Goal: Task Accomplishment & Management: Manage account settings

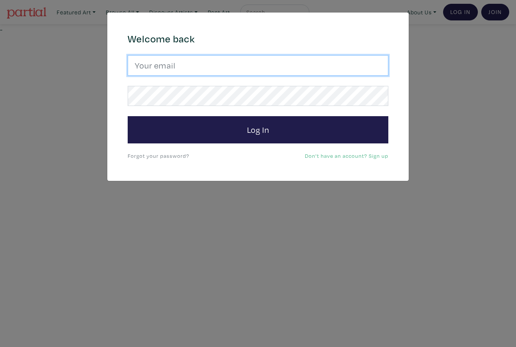
click at [336, 61] on input "email" at bounding box center [258, 65] width 261 height 20
type input "romeelai@ocadu.ca"
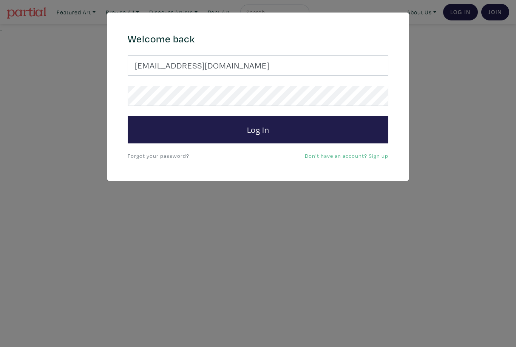
click at [258, 129] on button "Log In" at bounding box center [258, 129] width 261 height 27
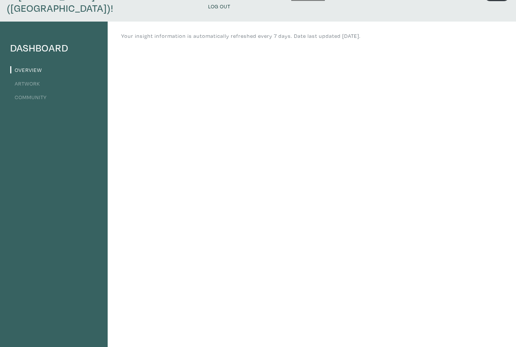
scroll to position [42, 0]
click at [37, 79] on link "Artwork" at bounding box center [25, 82] width 30 height 7
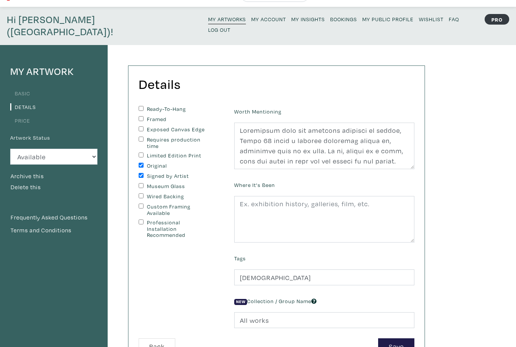
scroll to position [19, 0]
click at [144, 105] on input "Ready-To-Hang" at bounding box center [141, 107] width 5 height 5
checkbox input "true"
click at [144, 116] on input "Framed" at bounding box center [141, 118] width 5 height 5
checkbox input "true"
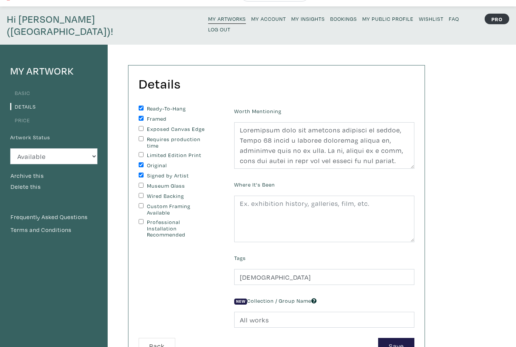
click at [399, 338] on button "Save" at bounding box center [396, 346] width 36 height 16
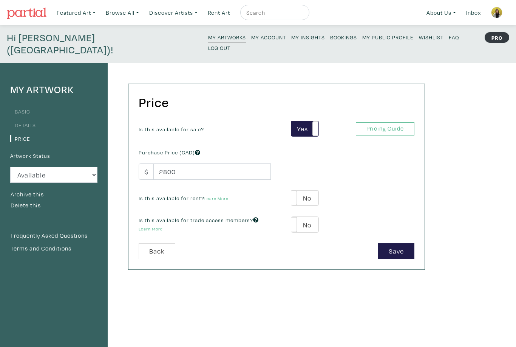
click at [291, 39] on small "My Insights" at bounding box center [308, 37] width 34 height 7
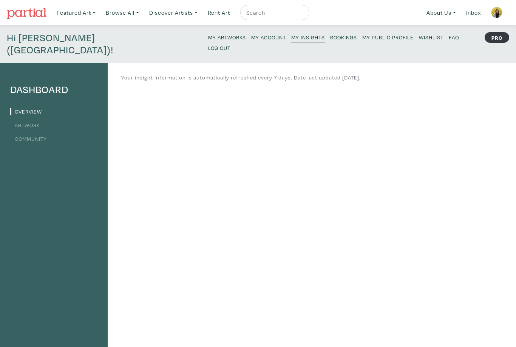
click at [40, 121] on link "Artwork" at bounding box center [25, 124] width 30 height 7
click at [47, 135] on link "Community" at bounding box center [28, 138] width 37 height 7
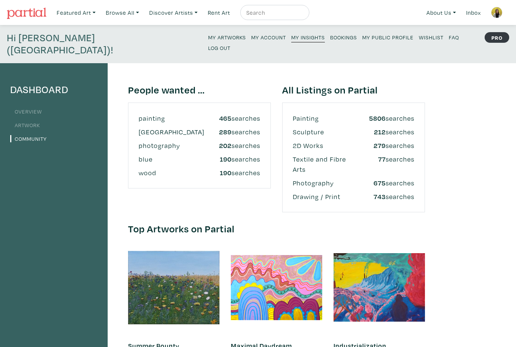
click at [330, 41] on link "Bookings" at bounding box center [343, 37] width 27 height 10
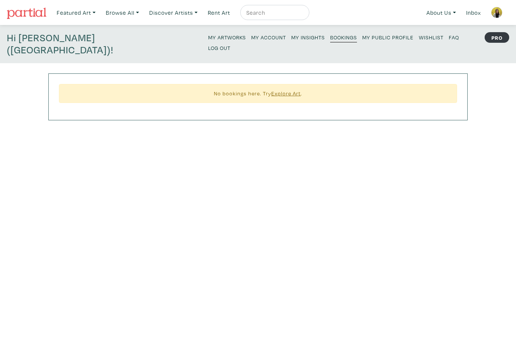
click at [363, 41] on link "My Public Profile" at bounding box center [388, 37] width 51 height 10
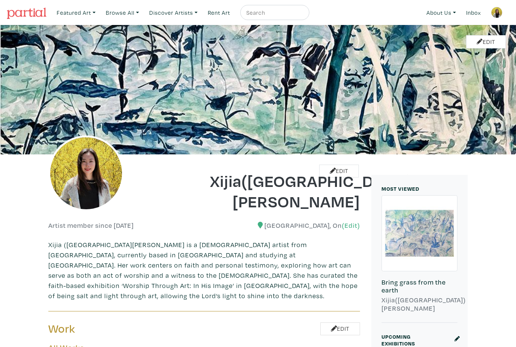
click at [462, 0] on nav "Featured Art Smalls Landscapes Abstracts New Contemporary The Minimalist Bold D…" at bounding box center [258, 12] width 516 height 25
